Goal: Check status: Check status

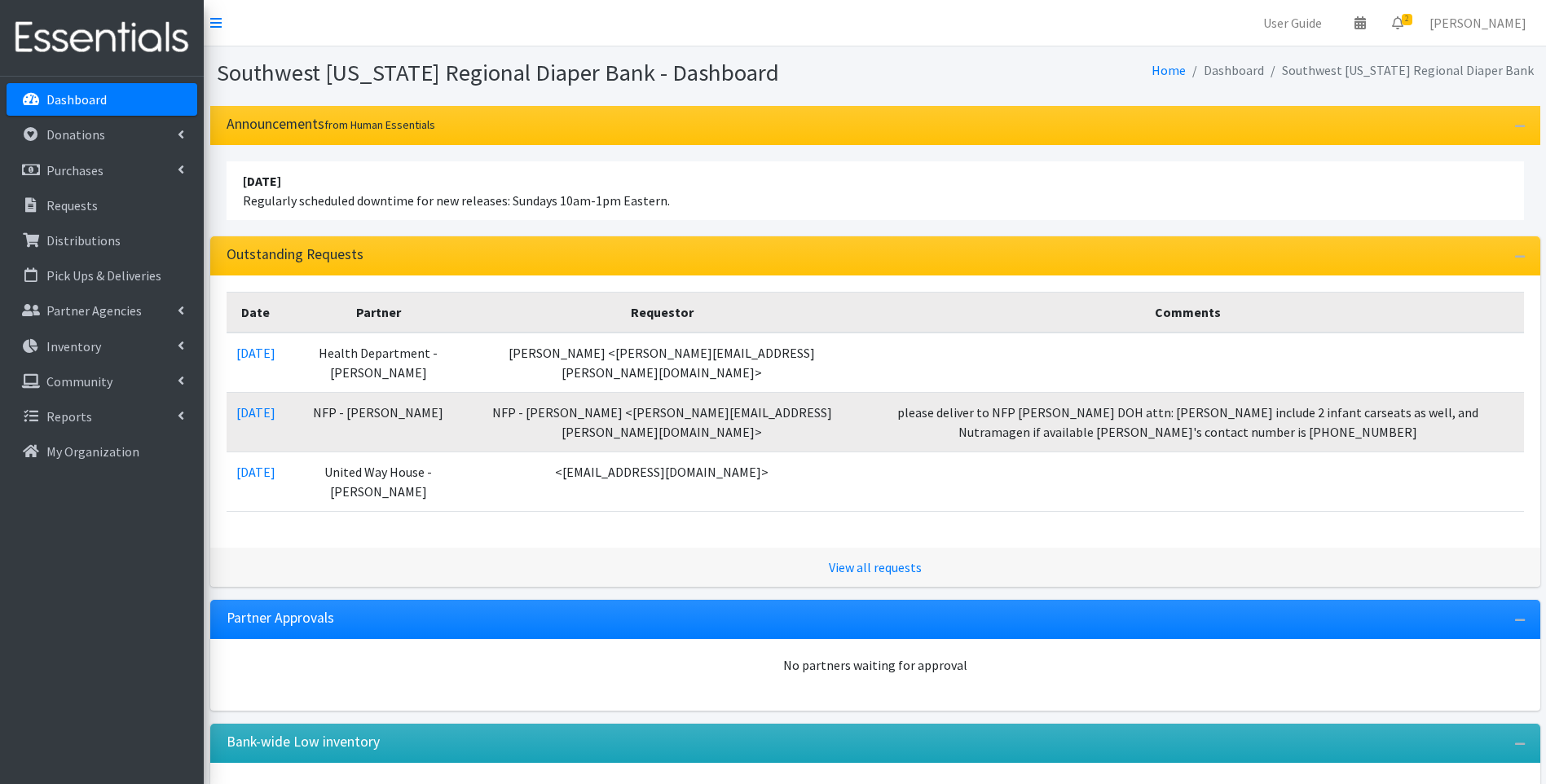
click at [93, 40] on img at bounding box center [102, 38] width 190 height 54
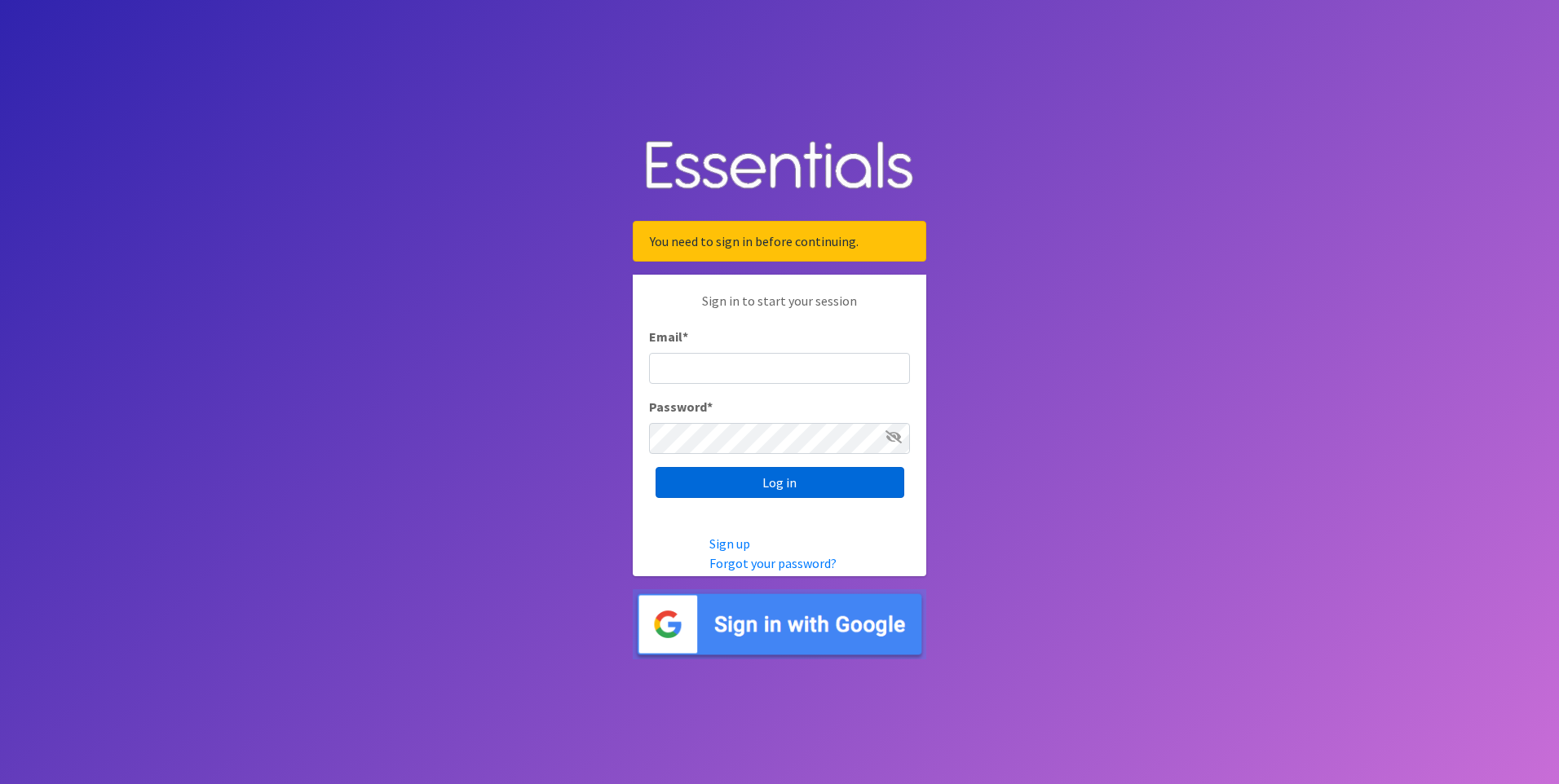
type input "[PERSON_NAME][EMAIL_ADDRESS][DOMAIN_NAME]"
click at [802, 483] on input "Log in" at bounding box center [780, 482] width 249 height 31
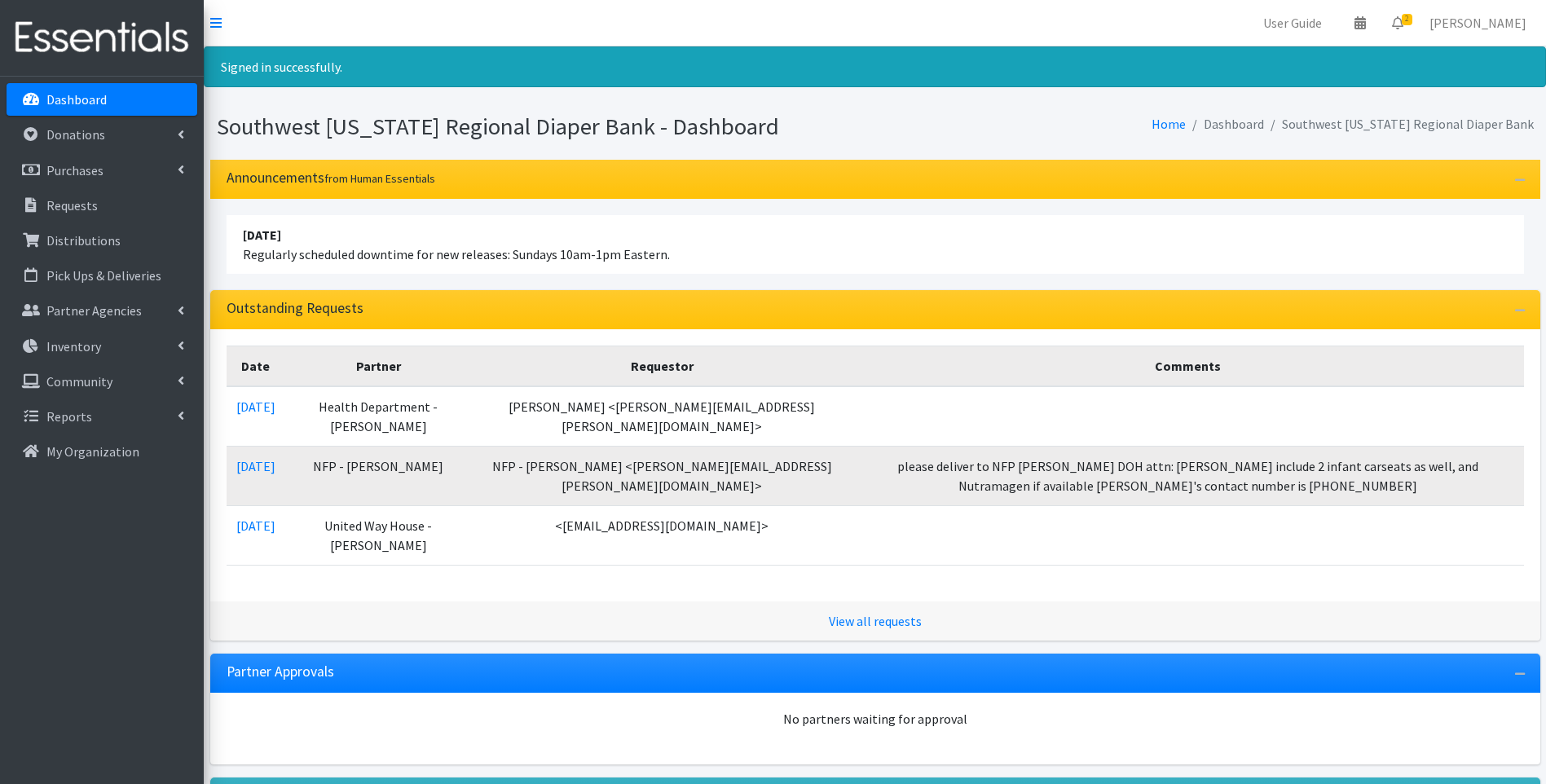
click at [159, 43] on img at bounding box center [102, 38] width 190 height 54
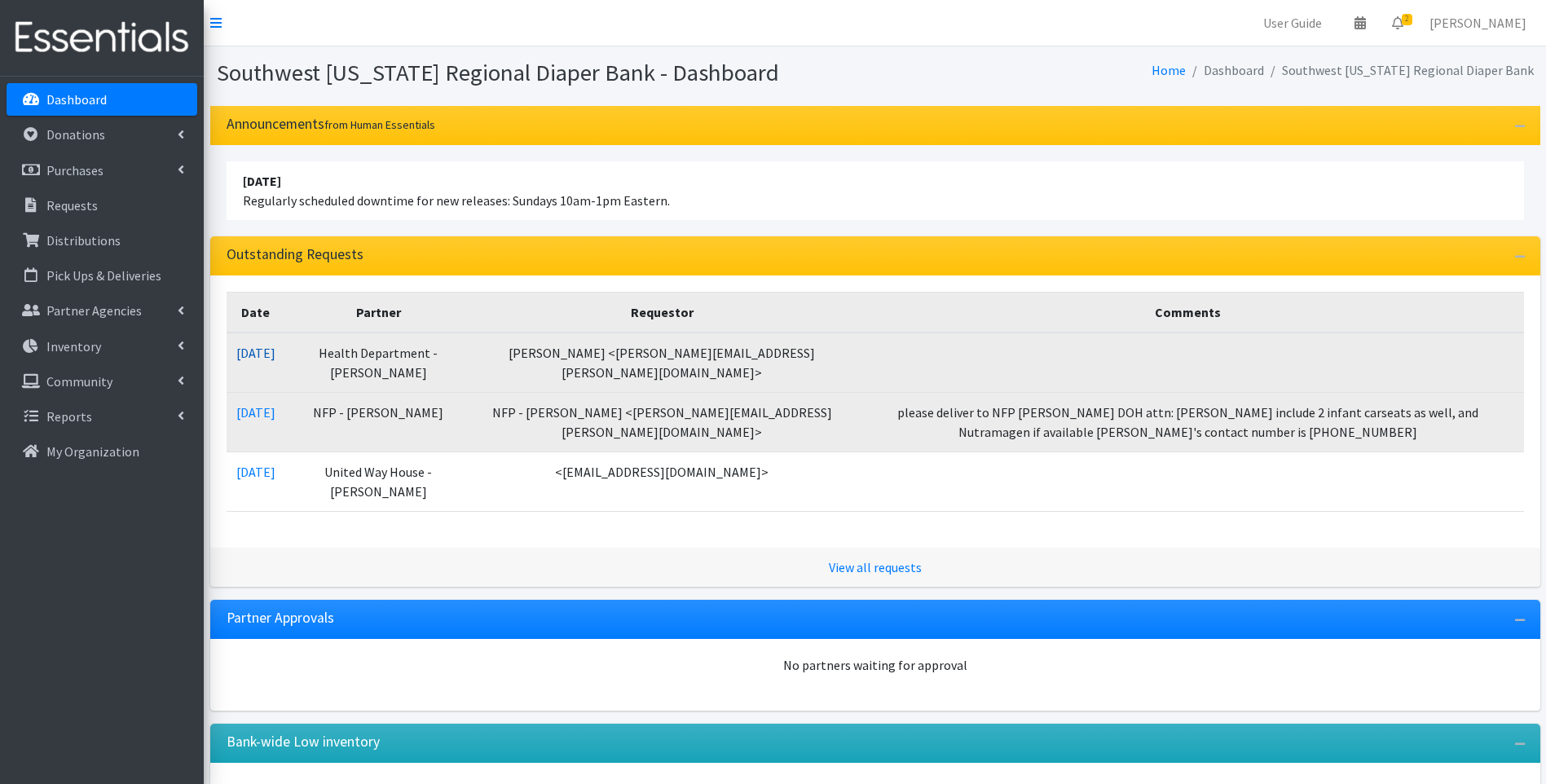
click at [251, 350] on link "09/10/2025" at bounding box center [255, 353] width 39 height 16
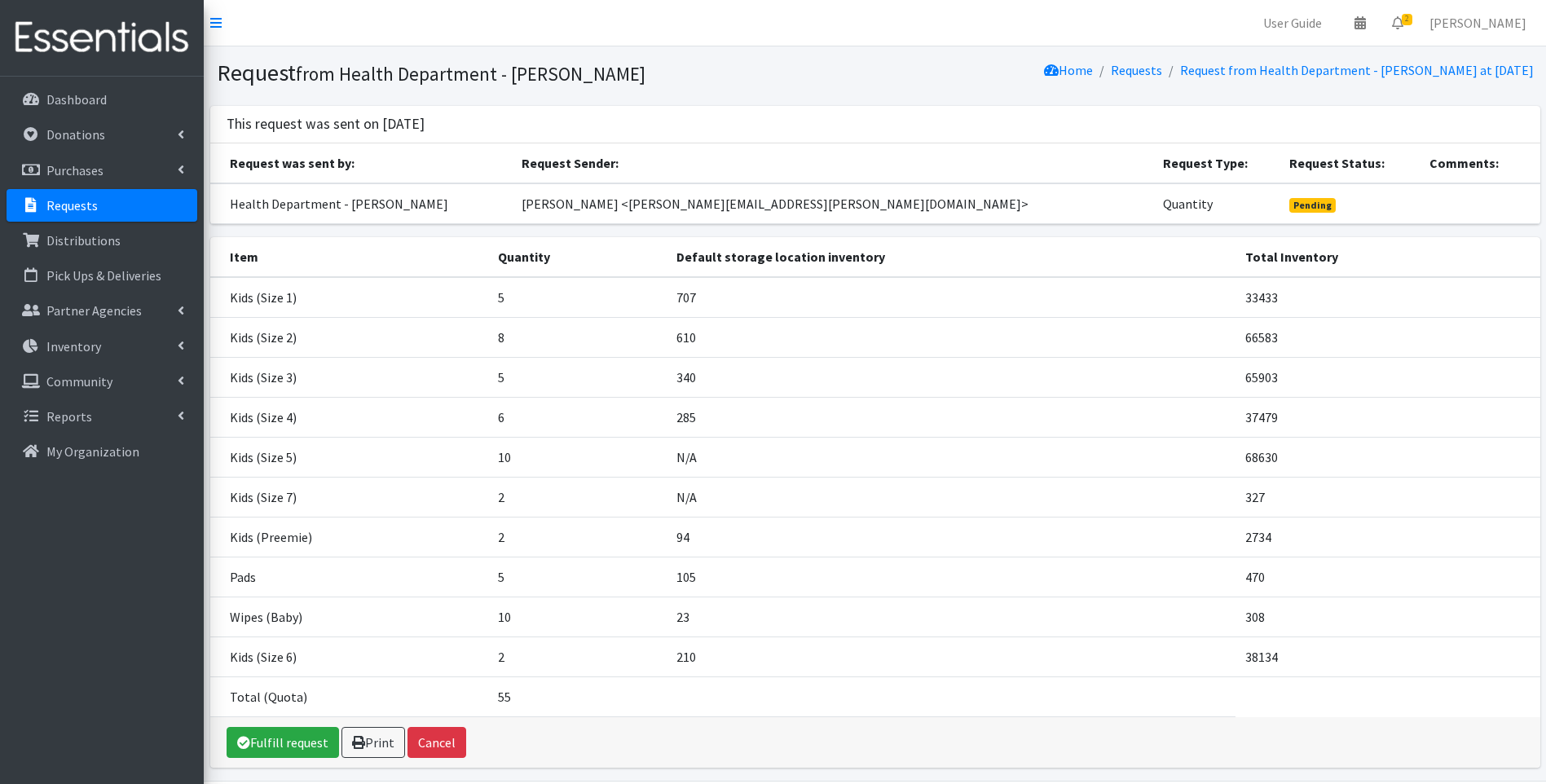
click at [108, 39] on img at bounding box center [102, 38] width 190 height 54
